Goal: Task Accomplishment & Management: Manage account settings

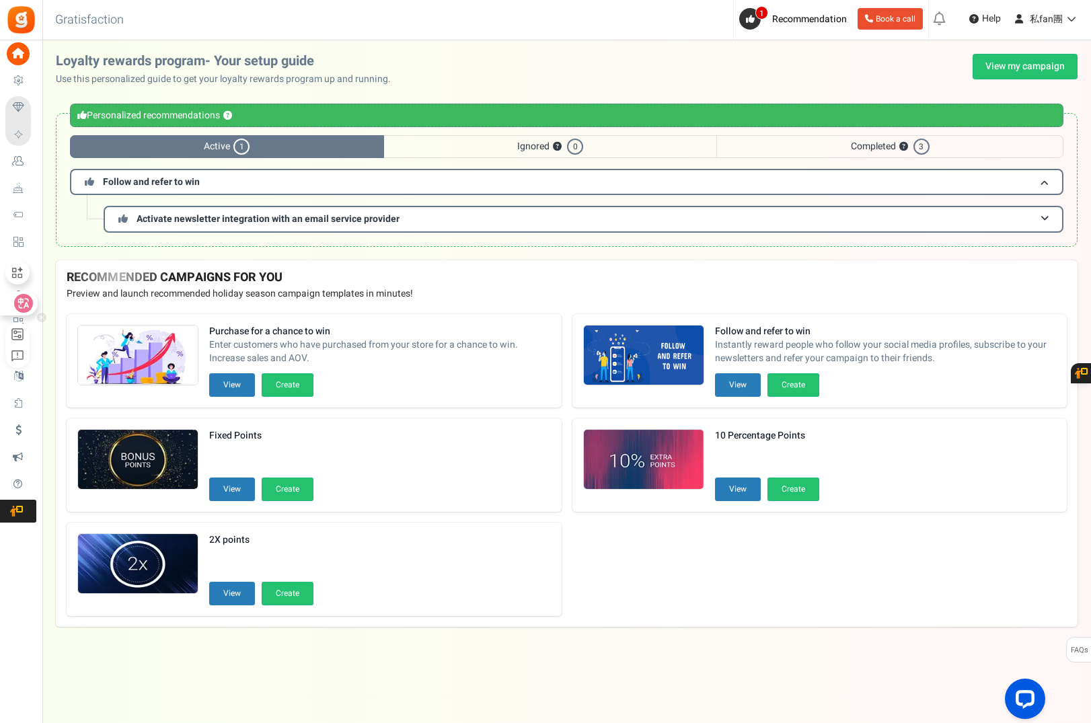
click at [44, 293] on div at bounding box center [23, 303] width 47 height 24
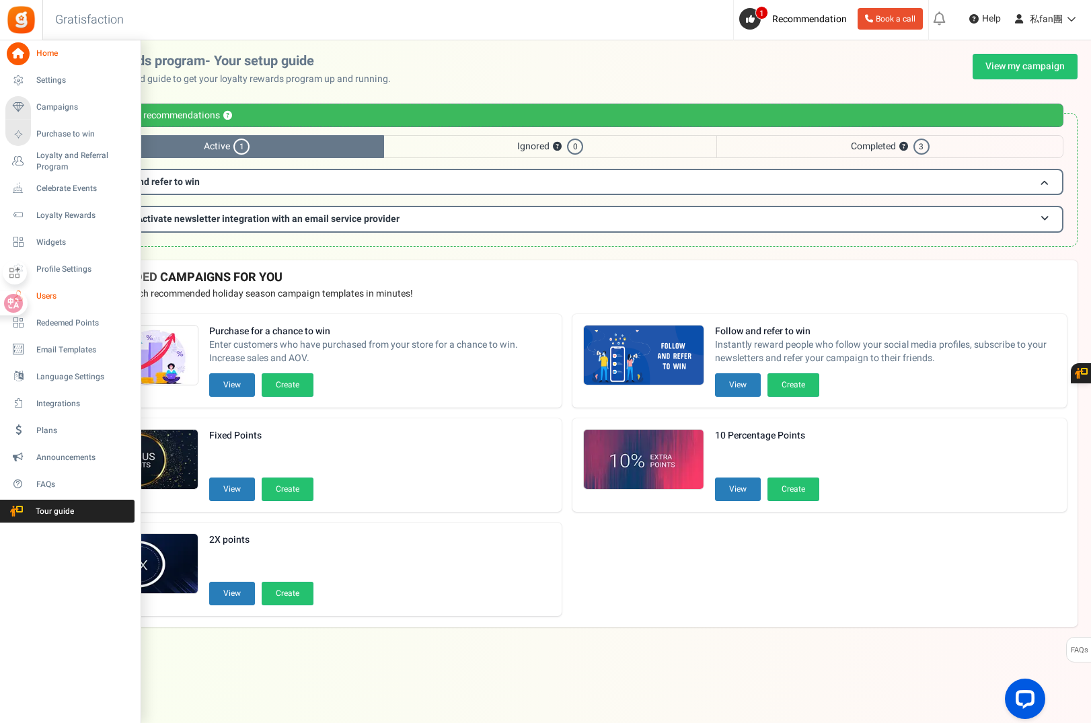
click at [52, 292] on span "Users" at bounding box center [83, 296] width 94 height 11
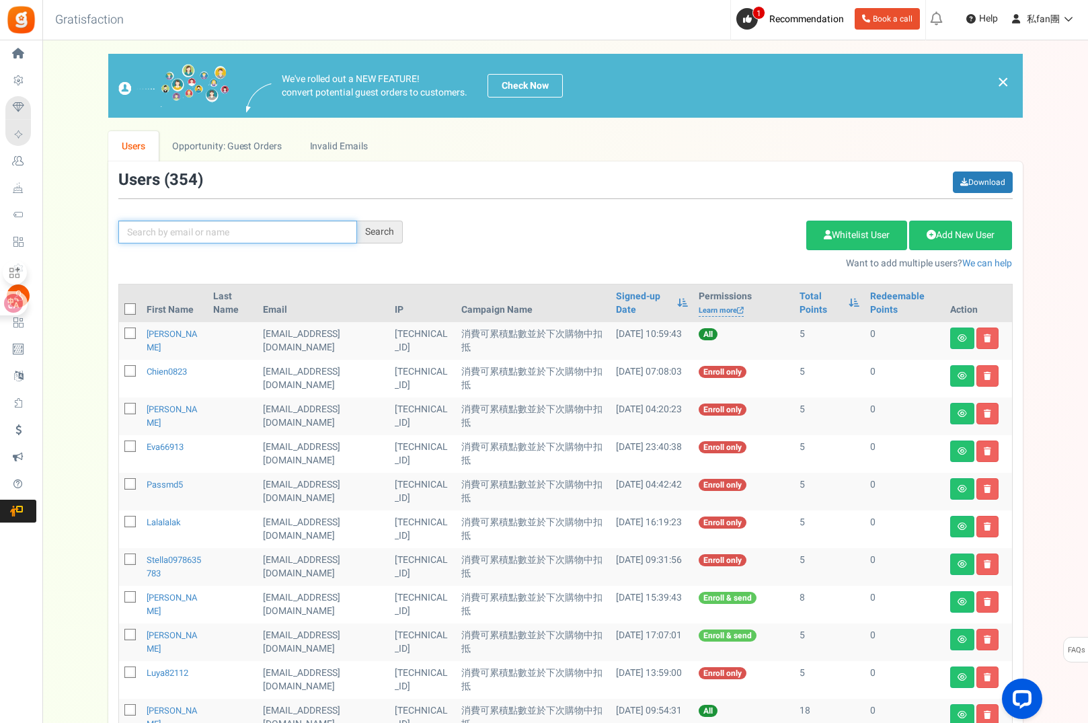
click at [206, 223] on input "text" at bounding box center [237, 232] width 239 height 23
paste input "[EMAIL_ADDRESS][DOMAIN_NAME]"
type input "[EMAIL_ADDRESS][DOMAIN_NAME]"
click at [377, 229] on div "Search" at bounding box center [380, 232] width 46 height 23
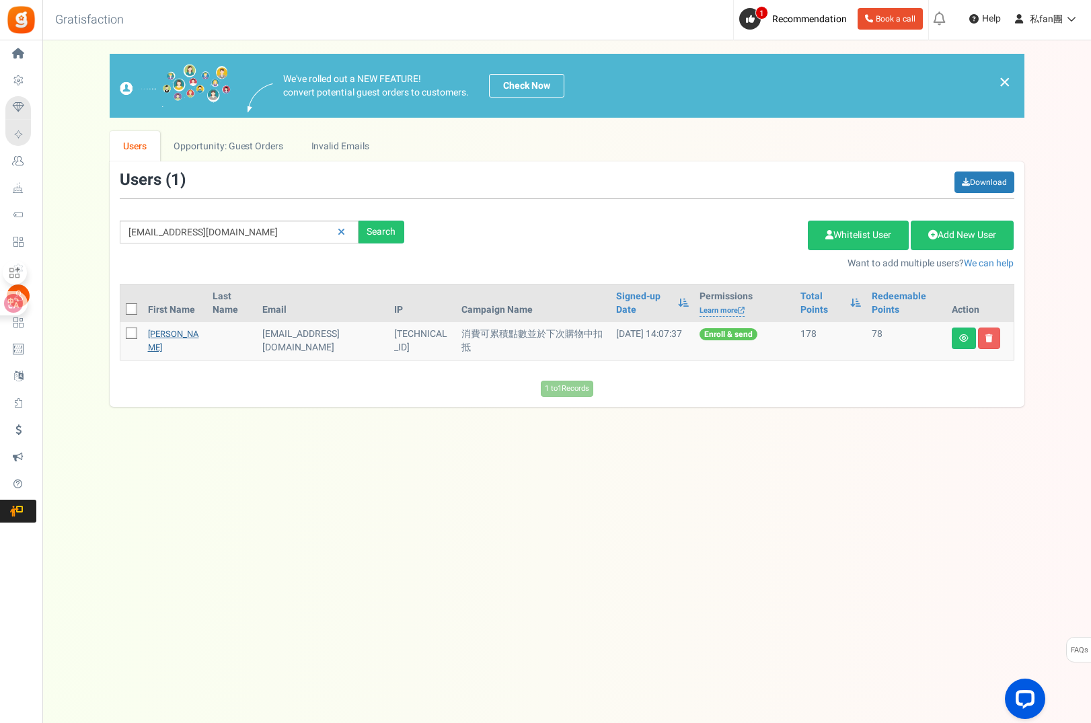
click at [160, 332] on link "[PERSON_NAME]" at bounding box center [173, 341] width 51 height 26
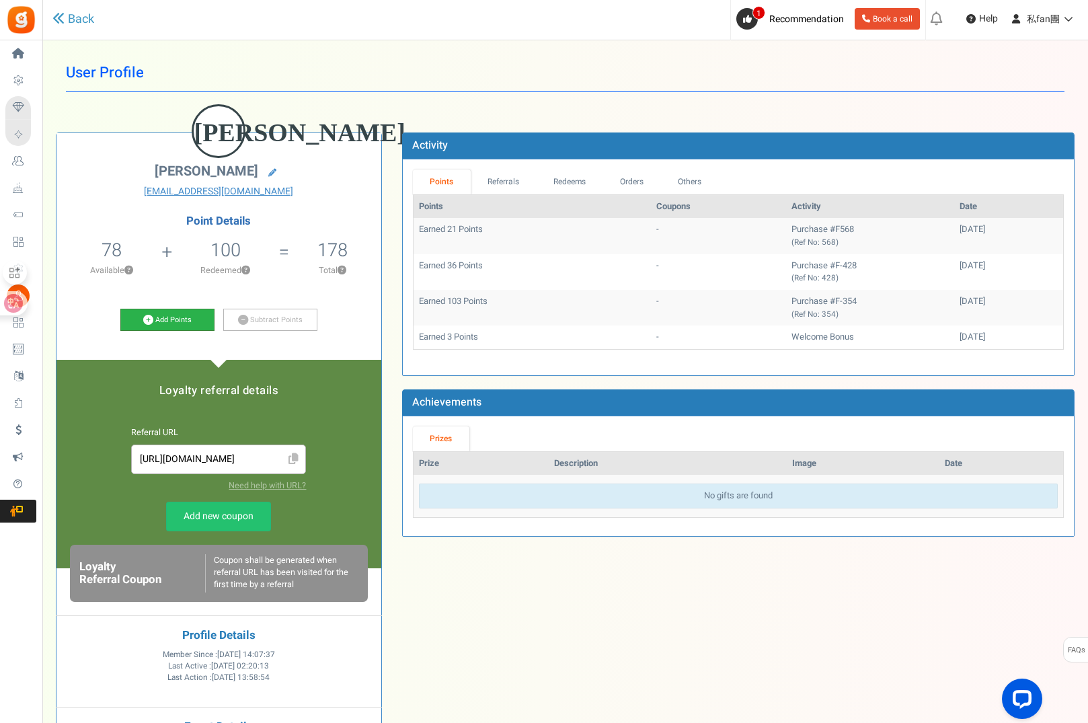
click at [158, 315] on link "Add Points" at bounding box center [167, 320] width 94 height 23
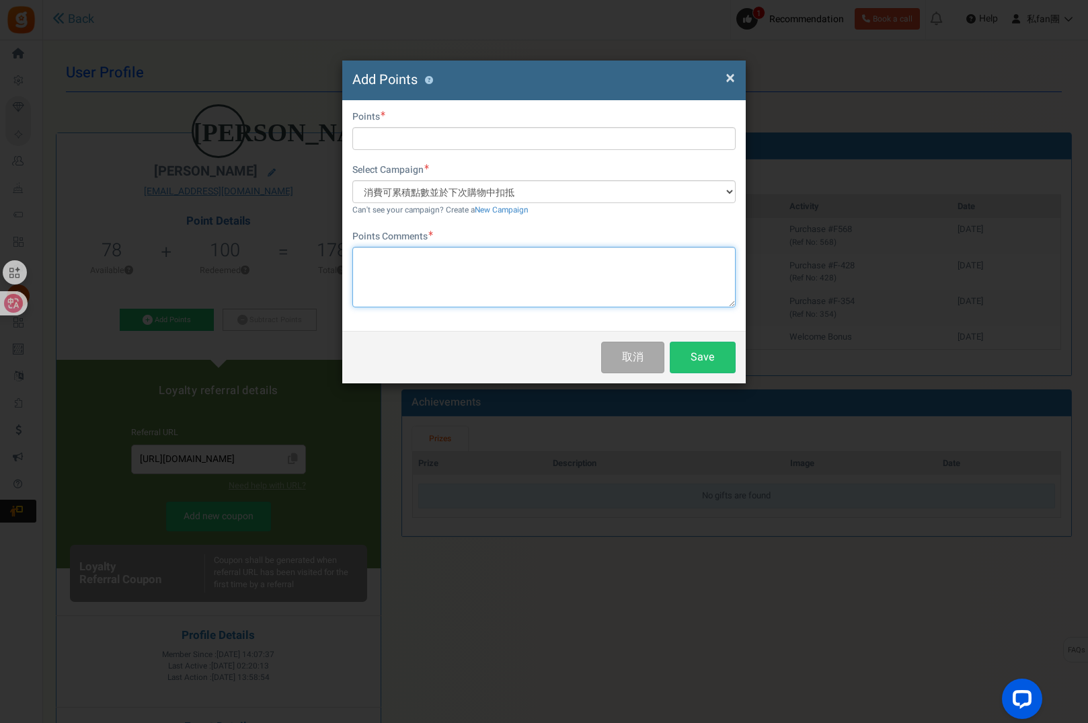
click at [408, 274] on textarea at bounding box center [543, 277] width 383 height 61
paste textarea "TEBONIN spezial 80 mg"
type textarea "F568 TEBONIN spezial 80 mg 第一位評價"
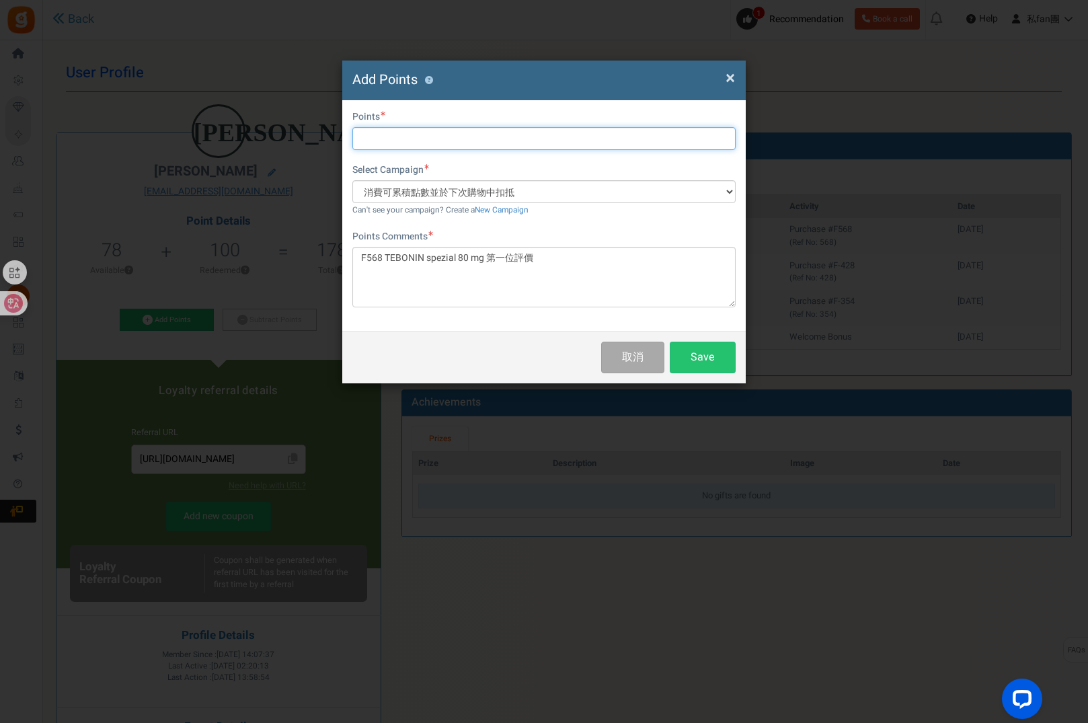
click at [424, 143] on input "text" at bounding box center [543, 138] width 383 height 23
type input "ㄅ"
type input "10"
click at [709, 354] on button "Save" at bounding box center [703, 358] width 66 height 32
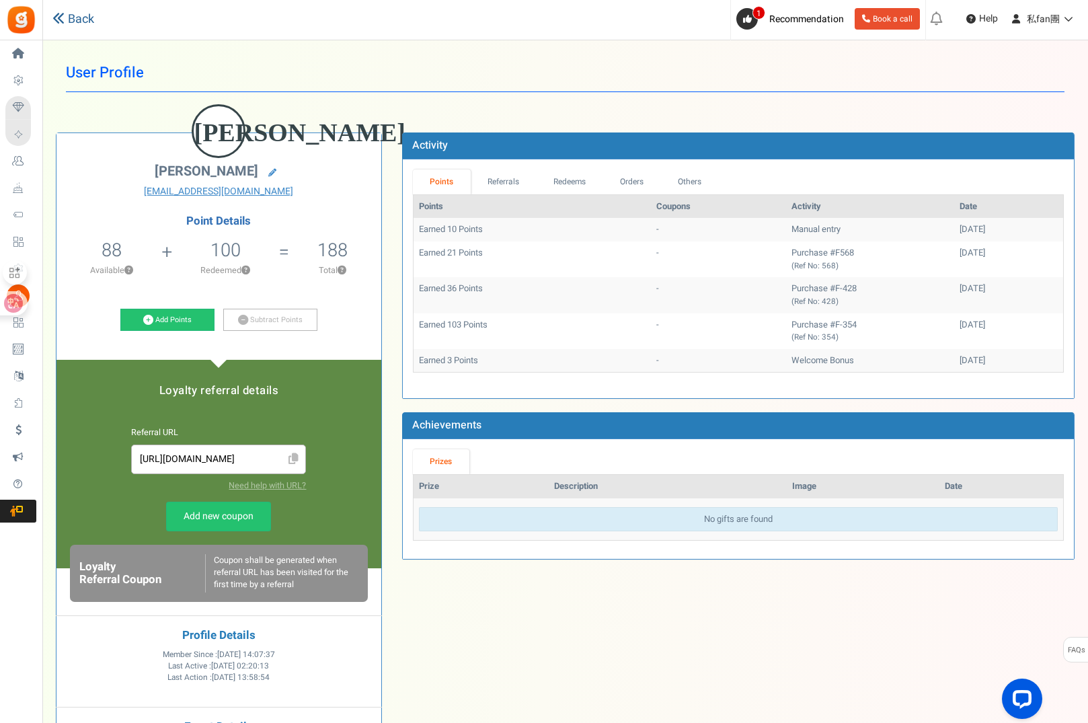
click at [60, 20] on icon at bounding box center [58, 18] width 12 height 12
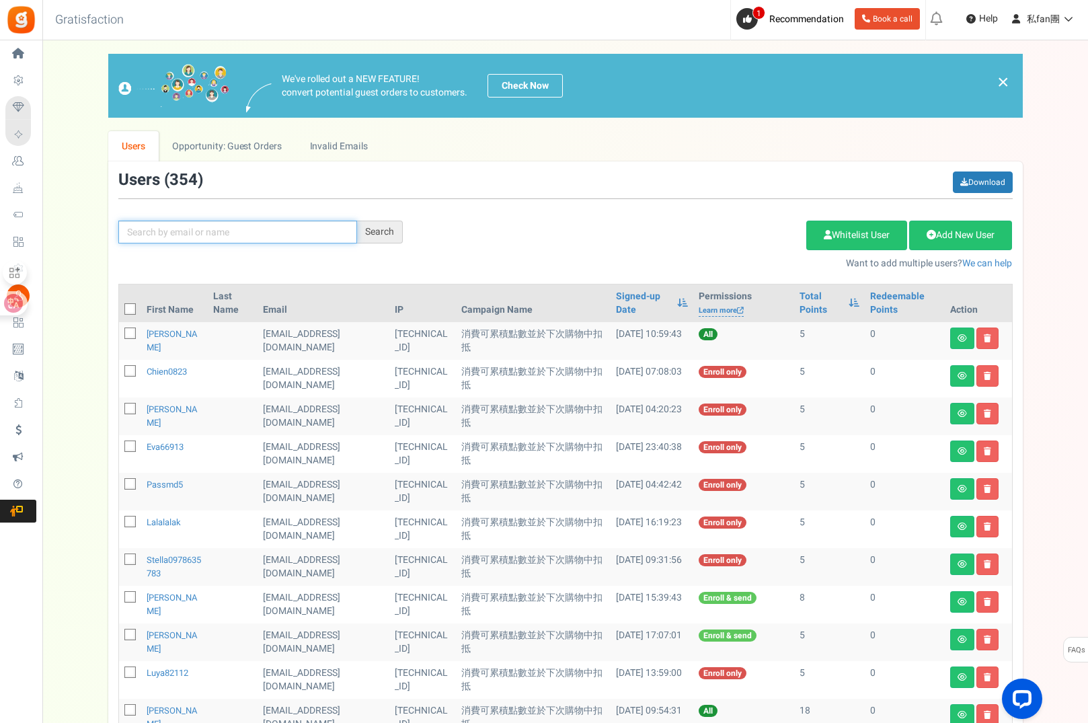
click at [189, 230] on input "text" at bounding box center [237, 232] width 239 height 23
paste input "[EMAIL_ADDRESS][DOMAIN_NAME]"
type input "[EMAIL_ADDRESS][DOMAIN_NAME]"
click at [381, 235] on div "Search" at bounding box center [380, 232] width 46 height 23
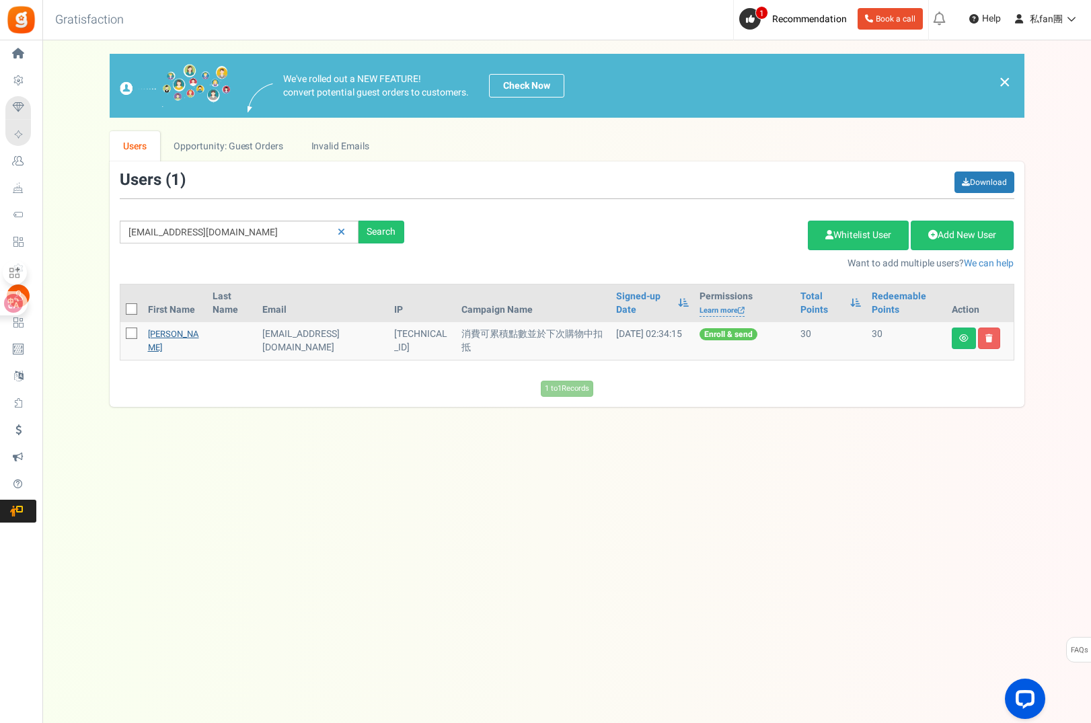
click at [159, 334] on link "[PERSON_NAME]" at bounding box center [173, 341] width 51 height 26
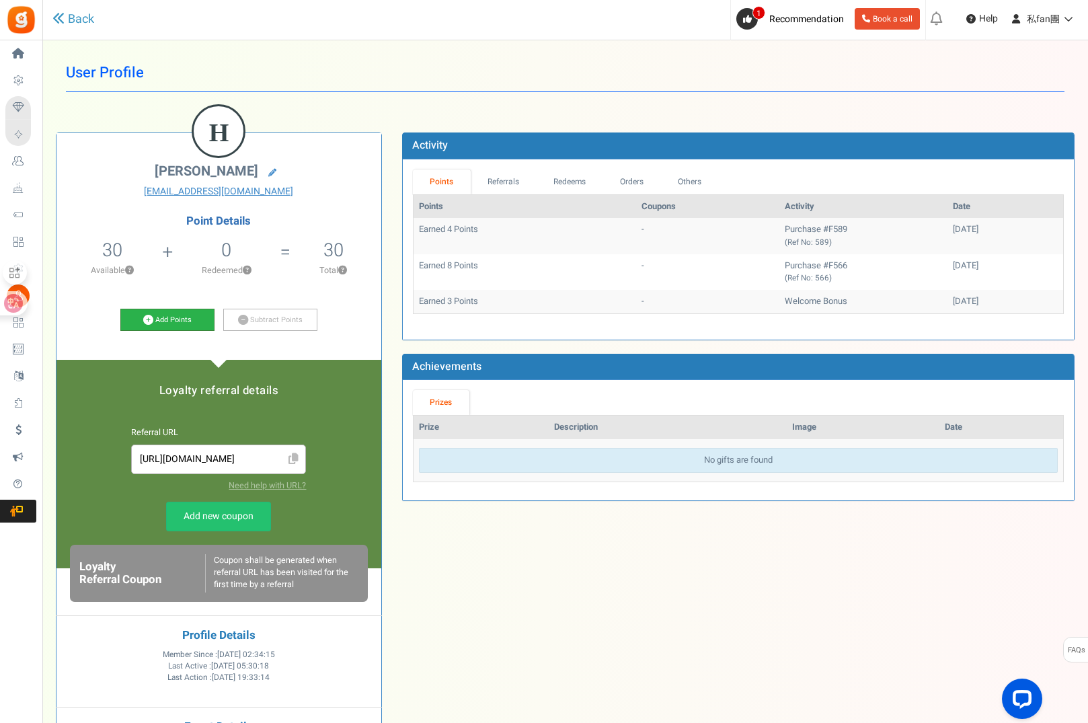
click at [178, 319] on link "Add Points" at bounding box center [167, 320] width 94 height 23
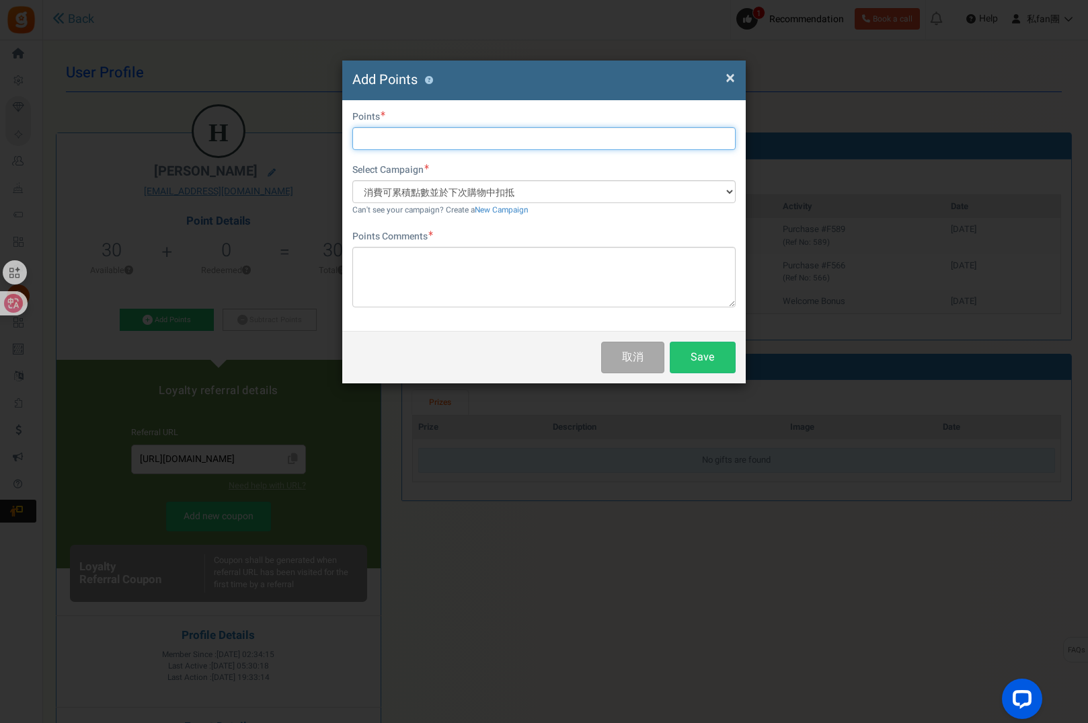
click at [474, 144] on input "text" at bounding box center [543, 138] width 383 height 23
click at [476, 138] on input "text" at bounding box center [543, 138] width 383 height 23
type input "10"
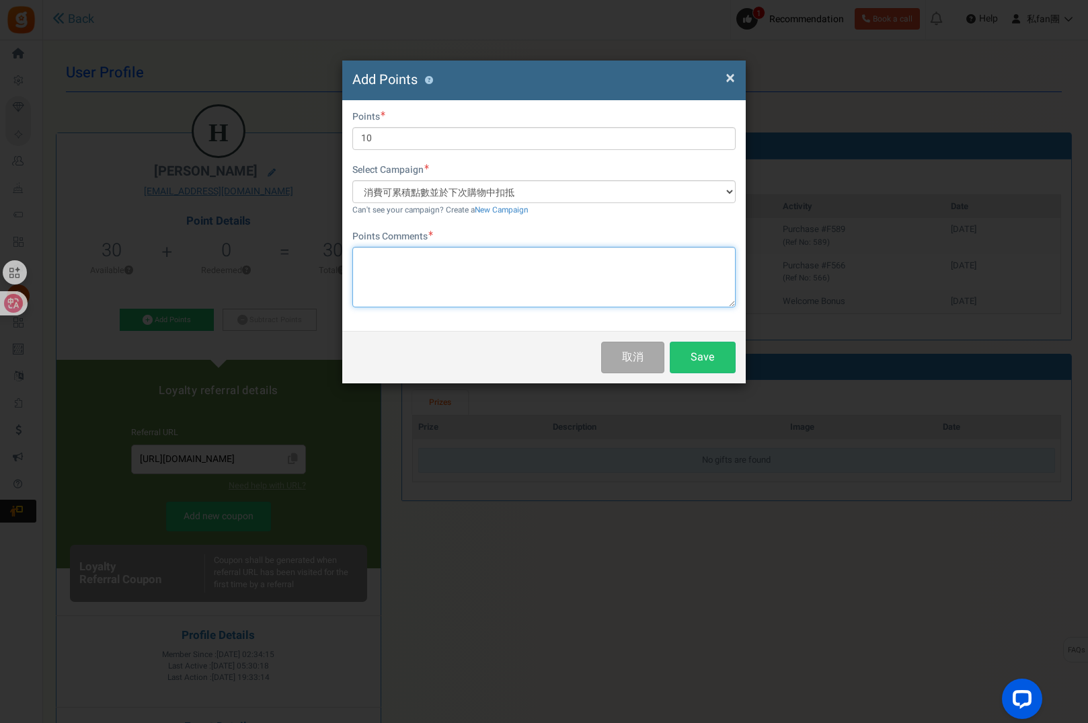
click at [459, 268] on textarea at bounding box center [543, 277] width 383 height 61
paste textarea "BIOCUTIN 落髮增生頭皮調理劑 HAIR REGULATOR Biocutin 100ml (新包裝"
click at [361, 260] on textarea "BIOCUTIN 落髮增生頭皮調理劑 HAIR REGULATOR Biocutin 100ml (新包裝" at bounding box center [543, 277] width 383 height 61
click at [702, 261] on textarea "F566 BIOCUTIN 落髮增生頭皮調理劑 HAIR REGULATOR Biocutin 100ml (新包裝" at bounding box center [543, 277] width 383 height 61
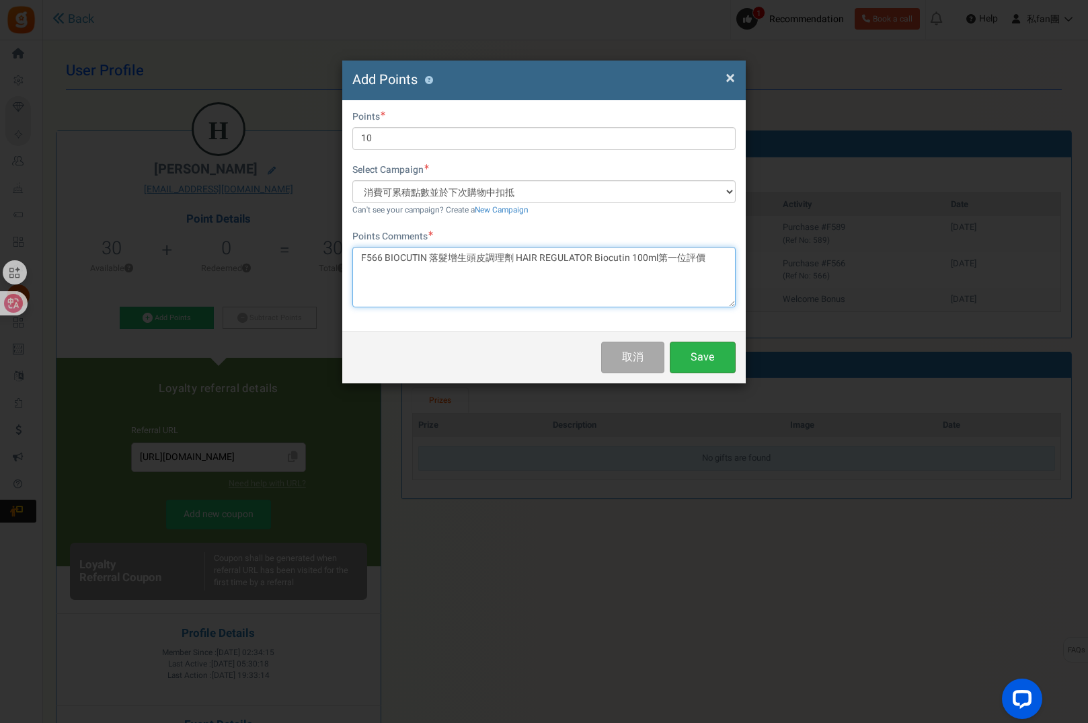
type textarea "F566 BIOCUTIN 落髮增生頭皮調理劑 HAIR REGULATOR Biocutin 100ml第一位評價"
click at [700, 353] on button "Save" at bounding box center [703, 358] width 66 height 32
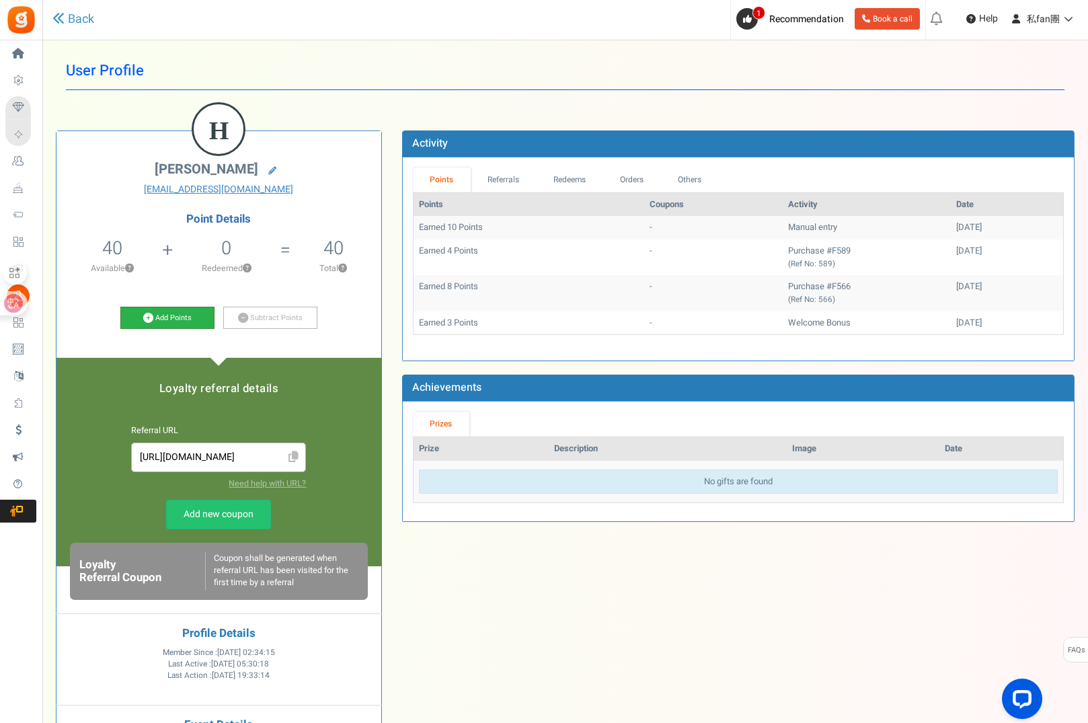
click at [177, 318] on link "Add Points" at bounding box center [167, 318] width 94 height 23
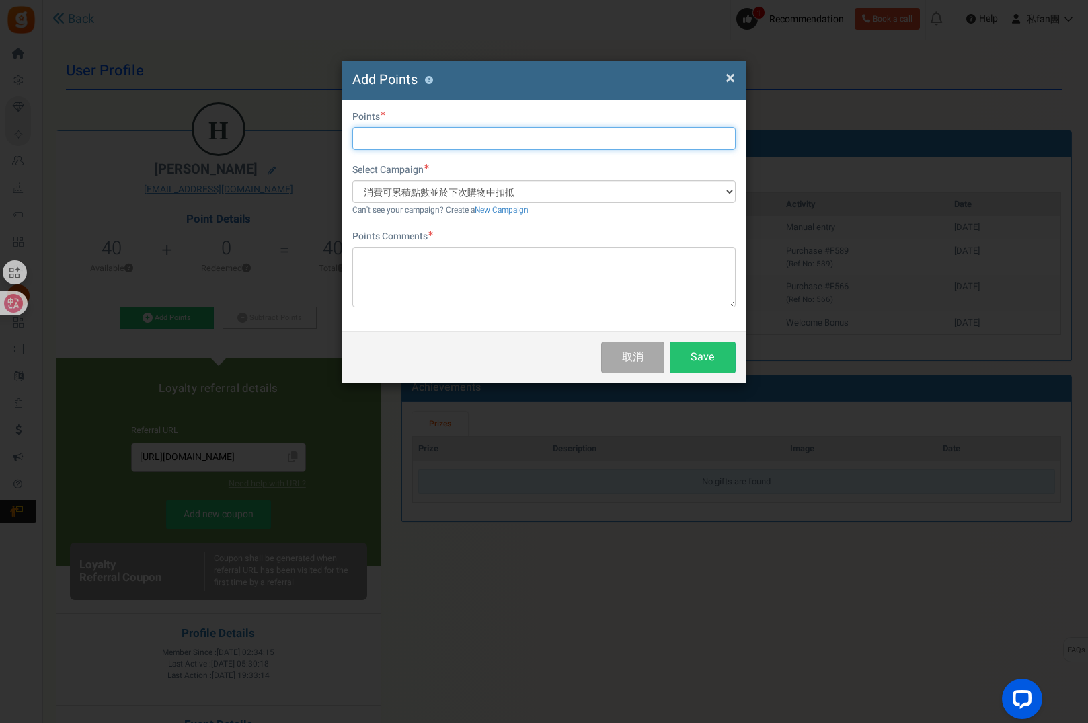
click at [383, 139] on input "text" at bounding box center [543, 138] width 383 height 23
type input "ㄉ"
type input "27"
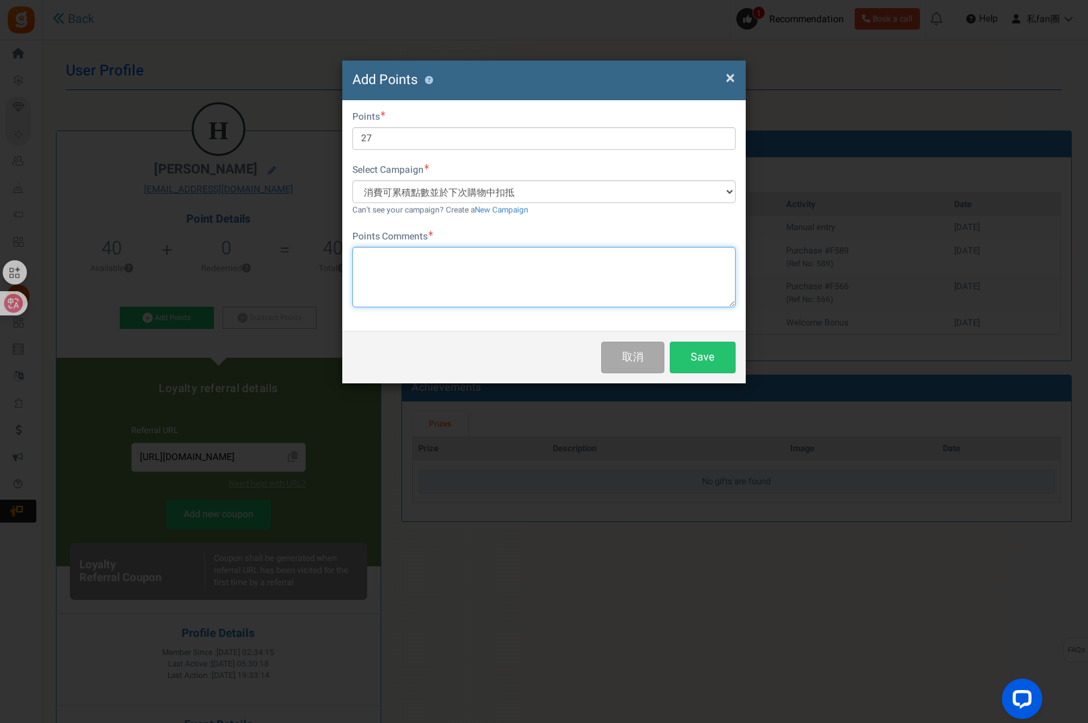
click at [403, 264] on textarea at bounding box center [543, 277] width 383 height 61
click at [450, 262] on textarea "F566" at bounding box center [543, 277] width 383 height 61
paste textarea "HYLO-DUAL 10ml"
click at [493, 262] on textarea "F566 HYLO-DUAL 10ml" at bounding box center [543, 277] width 383 height 61
paste textarea "prokudent 牙線（敏感型）"
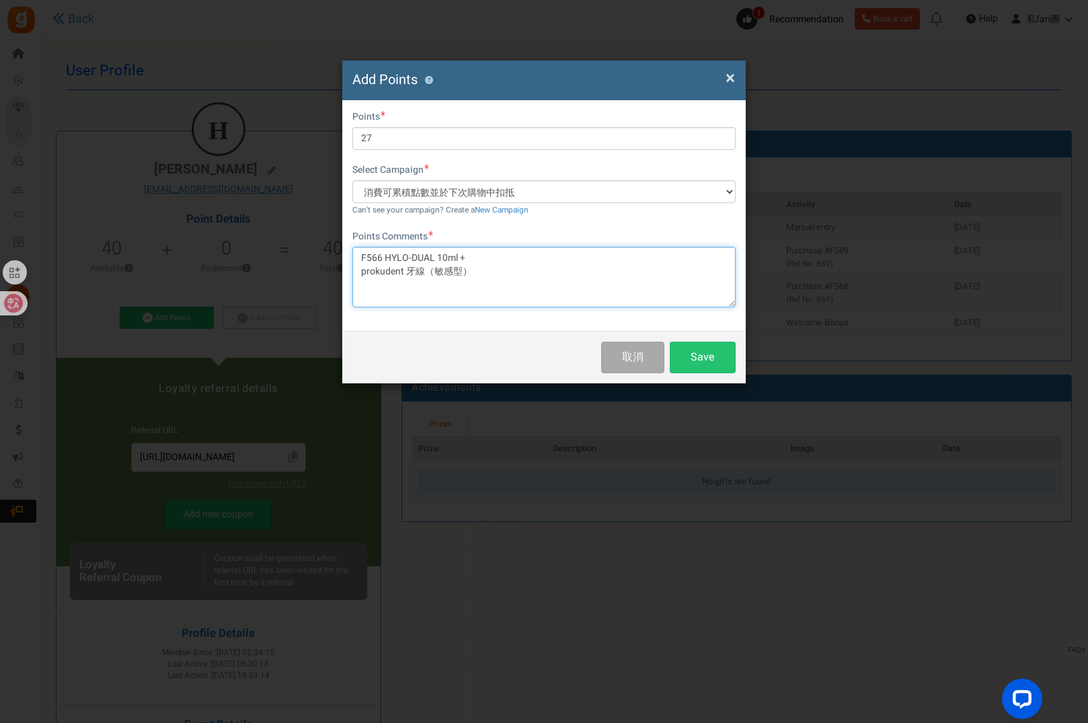
click at [553, 270] on textarea "F566 HYLO-DUAL 10ml + prokudent 牙線（敏感型）" at bounding box center [543, 277] width 383 height 61
click at [558, 270] on textarea "F566 HYLO-DUAL 10ml + prokudent 牙線（敏感型） 第一位評價/" at bounding box center [543, 277] width 383 height 61
paste textarea "Doppelherz雙心Augen 護眼葉[PERSON_NAME]早晚加強型 30 新包裝 20 mg"
type textarea "F566 HYLO-DUAL 10ml + prokudent 牙線（敏感型） 第一位評價/Doppelherz雙心Augen 護眼葉[PERSON_NAME…"
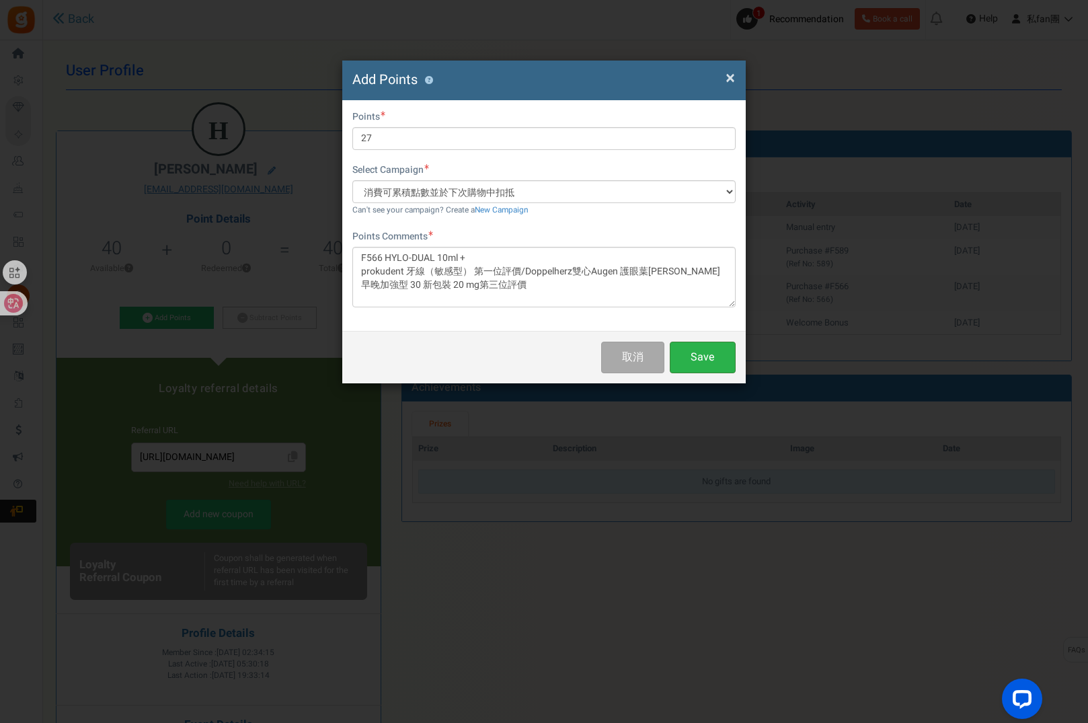
click at [693, 352] on button "Save" at bounding box center [703, 358] width 66 height 32
